Goal: Find specific page/section: Find specific page/section

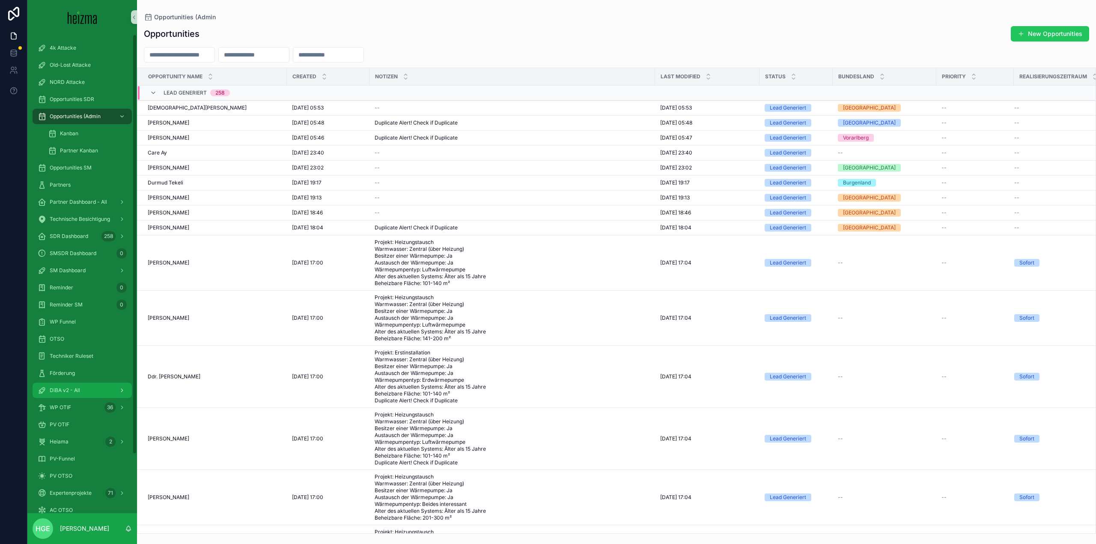
click at [83, 390] on div "DiBA v2 - All" at bounding box center [82, 390] width 89 height 14
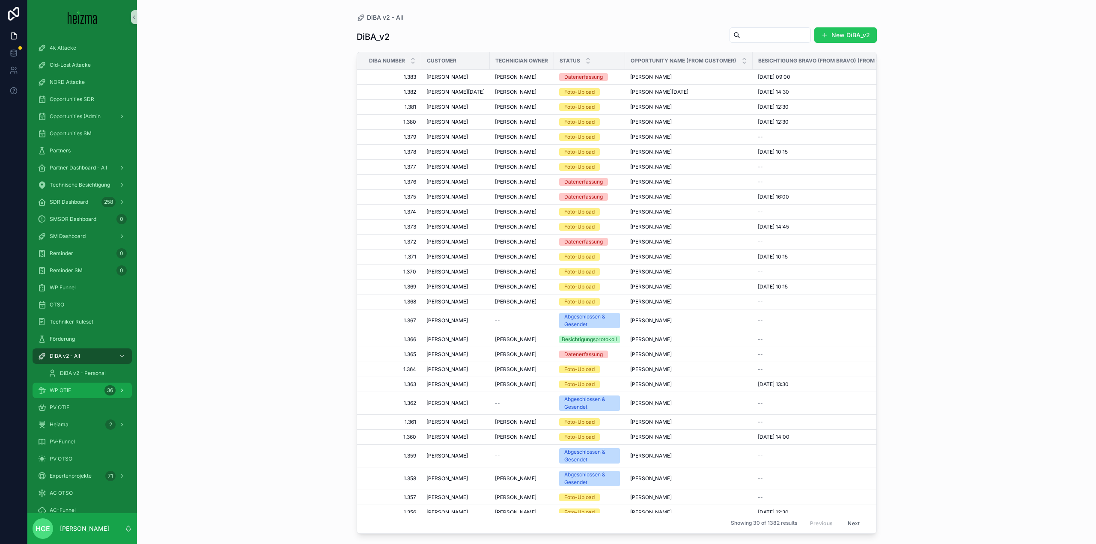
click at [72, 390] on div "WP OTIF 36" at bounding box center [82, 390] width 89 height 14
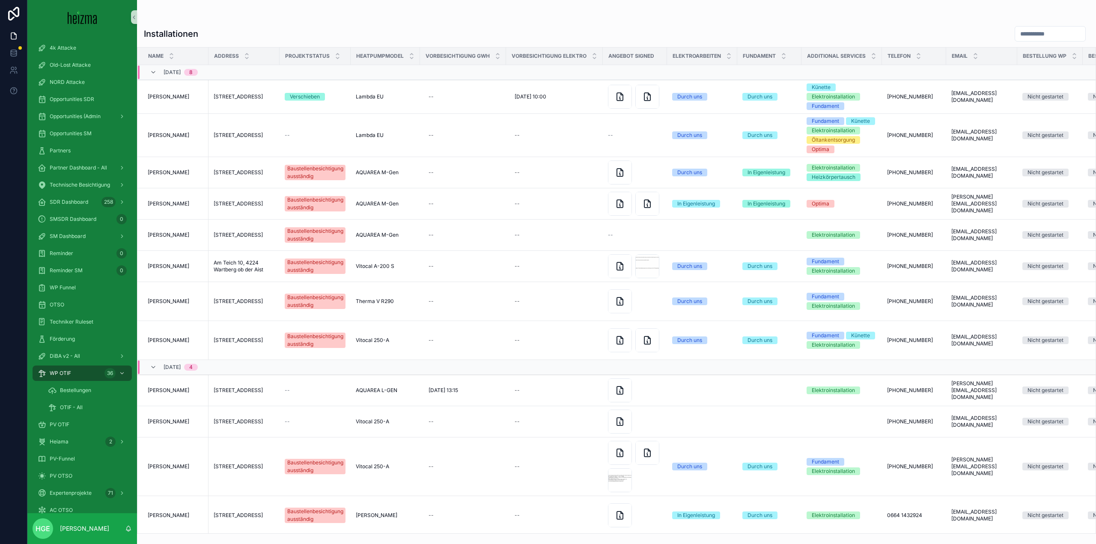
click at [1023, 30] on input "scrollable content" at bounding box center [1050, 34] width 70 height 12
type input "********"
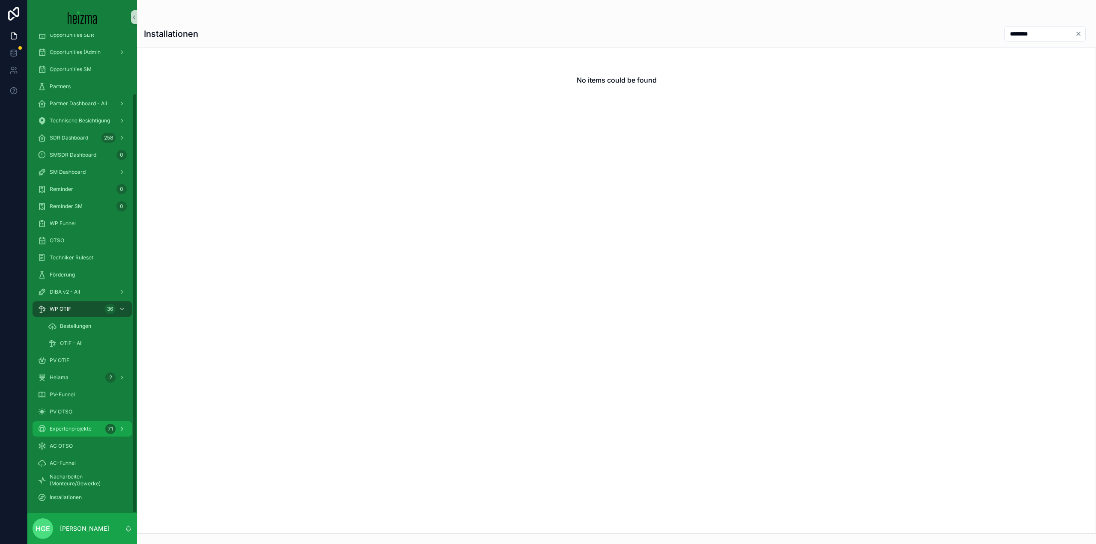
scroll to position [67, 0]
click at [81, 499] on div "Installationen" at bounding box center [82, 494] width 89 height 14
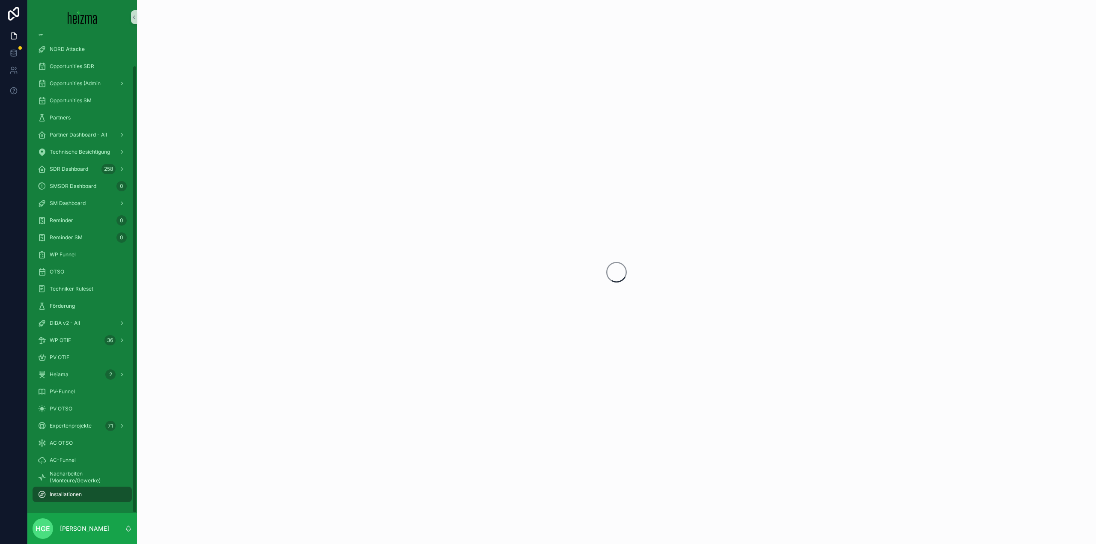
scroll to position [33, 0]
click at [77, 480] on span "Nacharbeiten (Monteure/Gewerke)" at bounding box center [87, 477] width 74 height 14
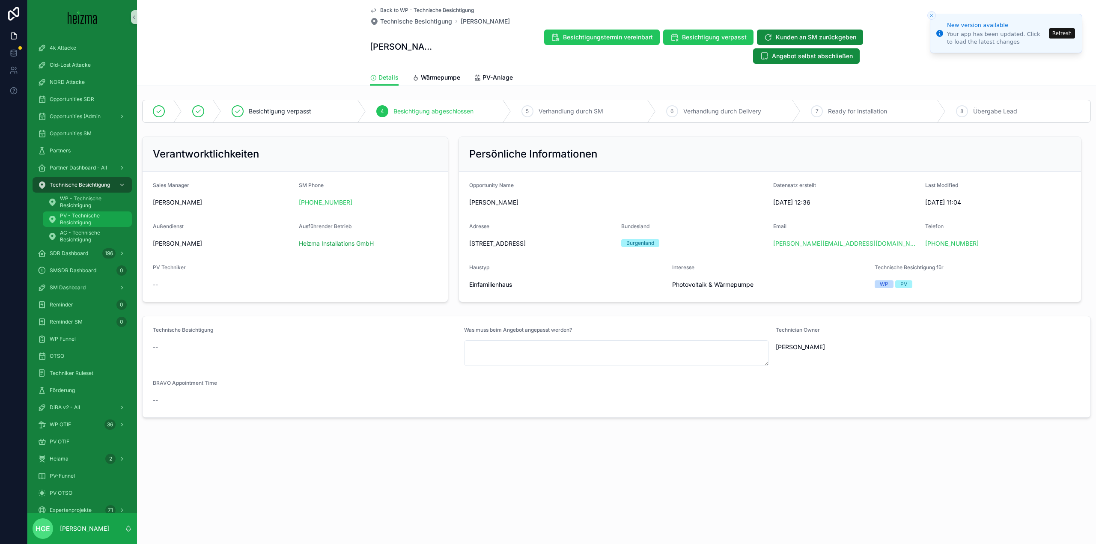
click at [67, 214] on span "PV - Technische Besichtigung" at bounding box center [91, 219] width 63 height 14
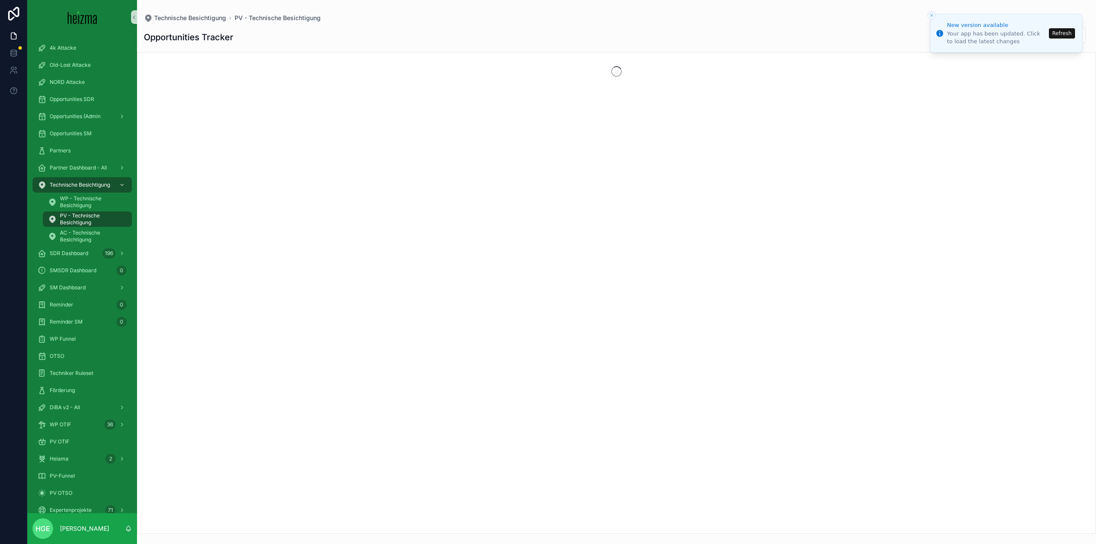
click at [1063, 36] on button "Refresh" at bounding box center [1061, 33] width 26 height 10
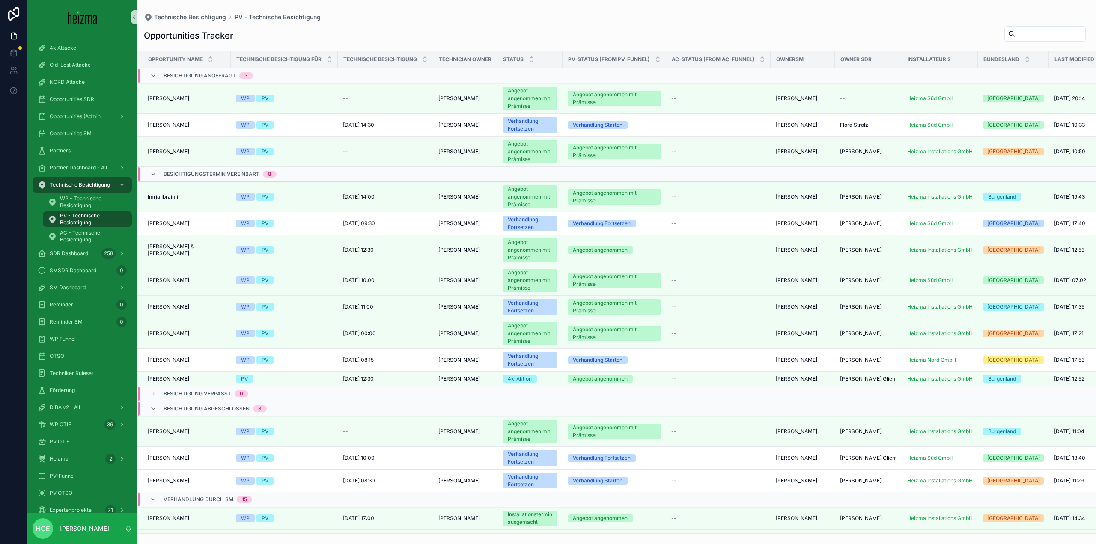
drag, startPoint x: 996, startPoint y: 27, endPoint x: 998, endPoint y: 34, distance: 7.5
click at [1004, 27] on div "scrollable content" at bounding box center [1044, 33] width 81 height 15
click at [1015, 34] on input "scrollable content" at bounding box center [1050, 34] width 70 height 12
type input "*****"
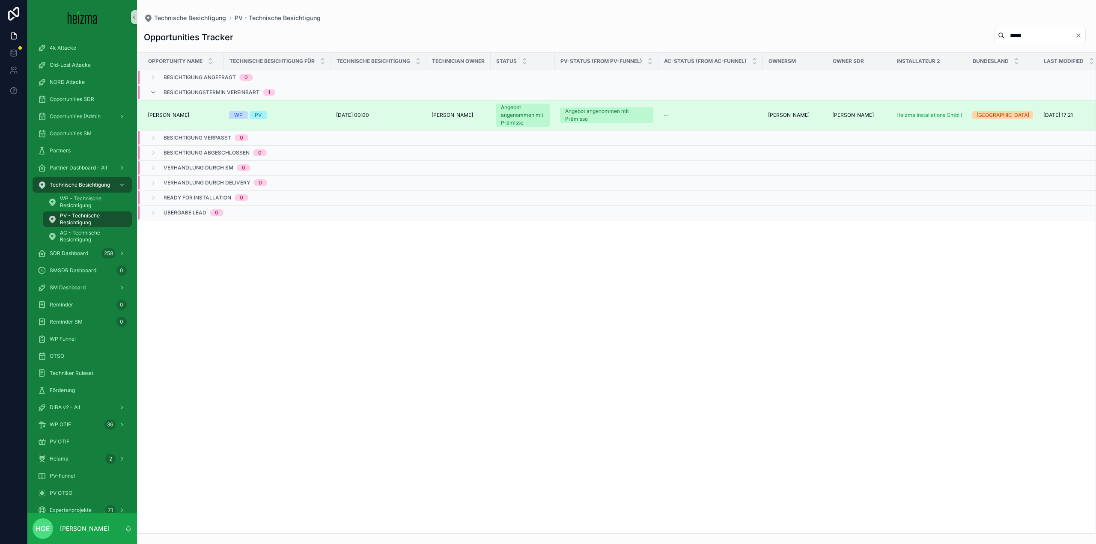
click at [165, 116] on span "Petra Holas" at bounding box center [169, 115] width 42 height 7
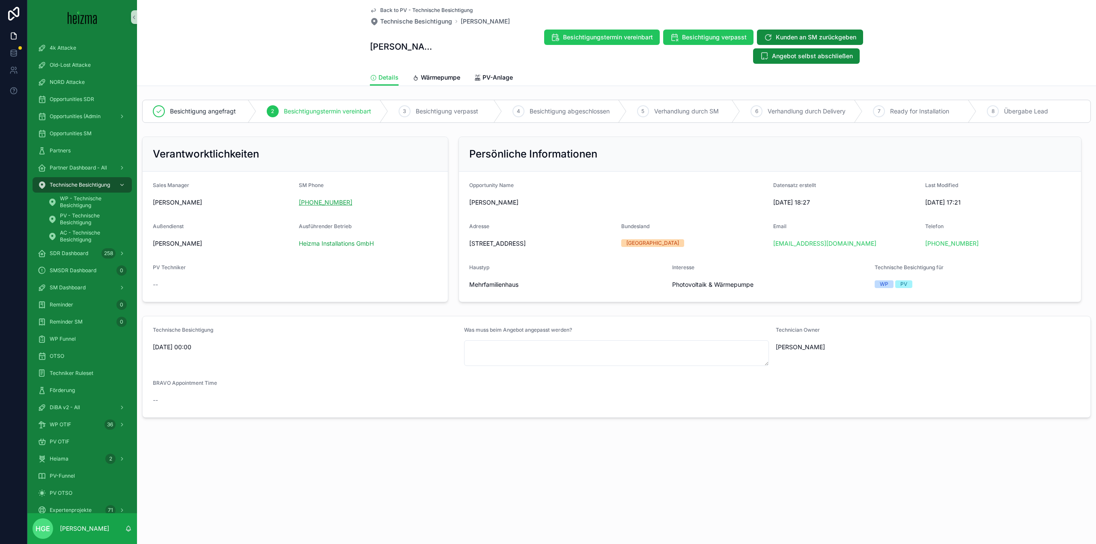
drag, startPoint x: 340, startPoint y: 184, endPoint x: 299, endPoint y: 184, distance: 41.1
click at [299, 198] on div "+43 670 3010619" at bounding box center [368, 202] width 139 height 9
drag, startPoint x: 555, startPoint y: 234, endPoint x: 467, endPoint y: 225, distance: 87.8
click at [467, 225] on form "Opportunity Name Petra Holas Datensatz erstellt 3.8.2025 18:27 Last Modified 1.…" at bounding box center [769, 237] width 621 height 130
copy span "Wollmersdorf 7, 3331 Kematen an der Ybbs, Austria"
